Goal: Find specific page/section: Find specific page/section

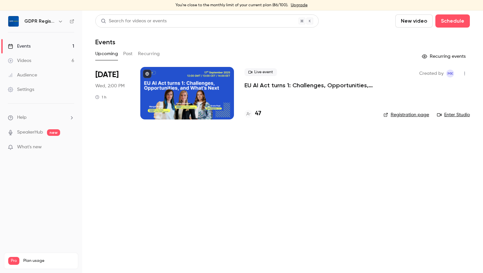
click at [267, 113] on div "47" at bounding box center [308, 113] width 128 height 9
